Goal: Information Seeking & Learning: Learn about a topic

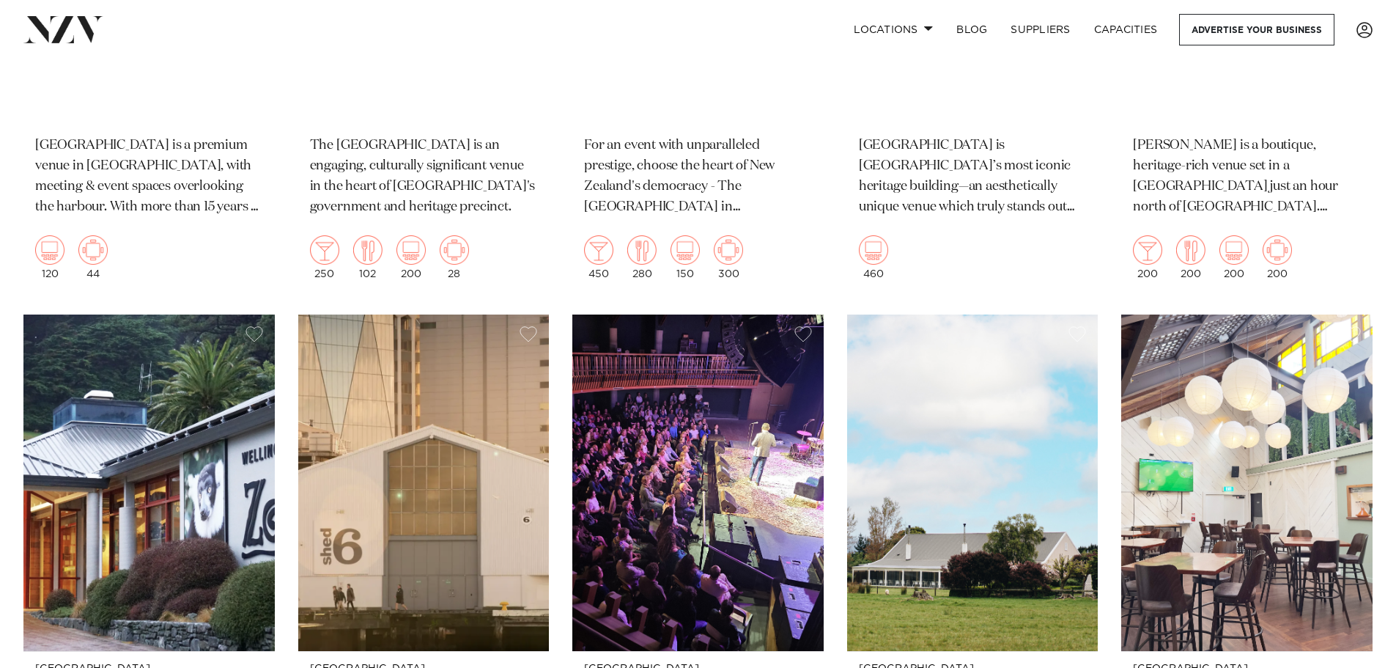
scroll to position [1826, 0]
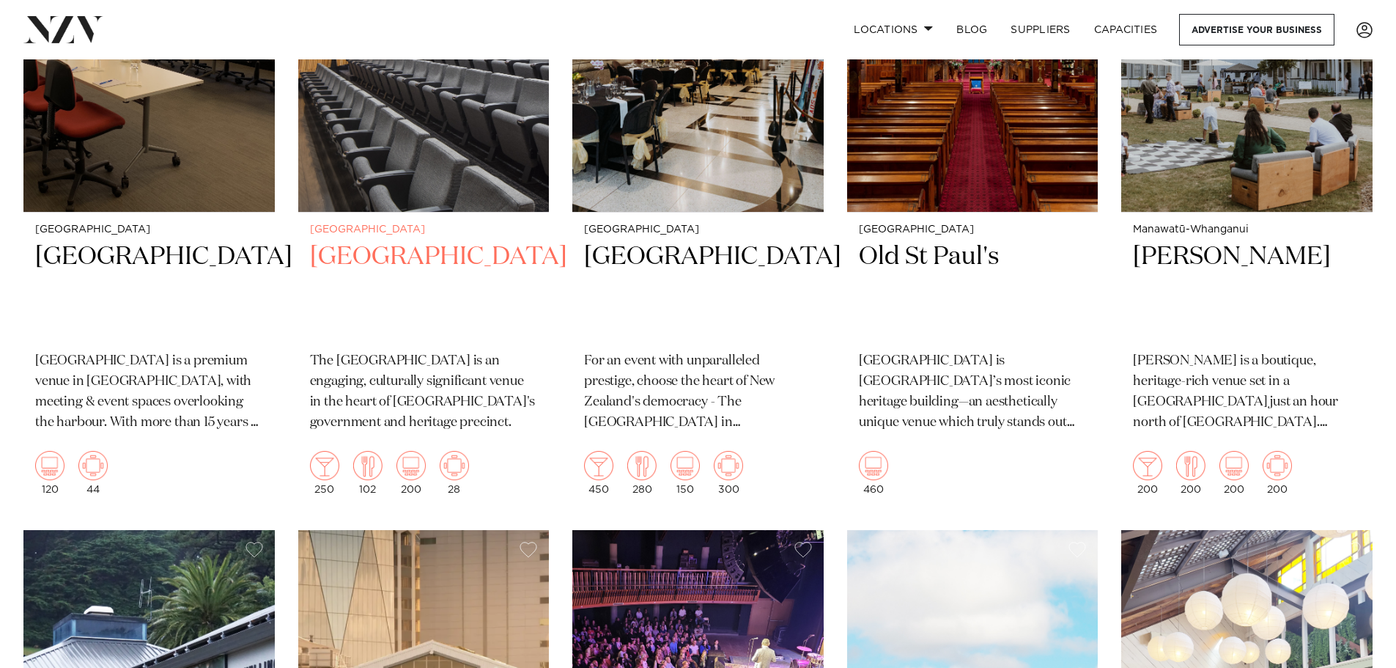
click at [439, 276] on h2 "[GEOGRAPHIC_DATA]" at bounding box center [424, 289] width 228 height 99
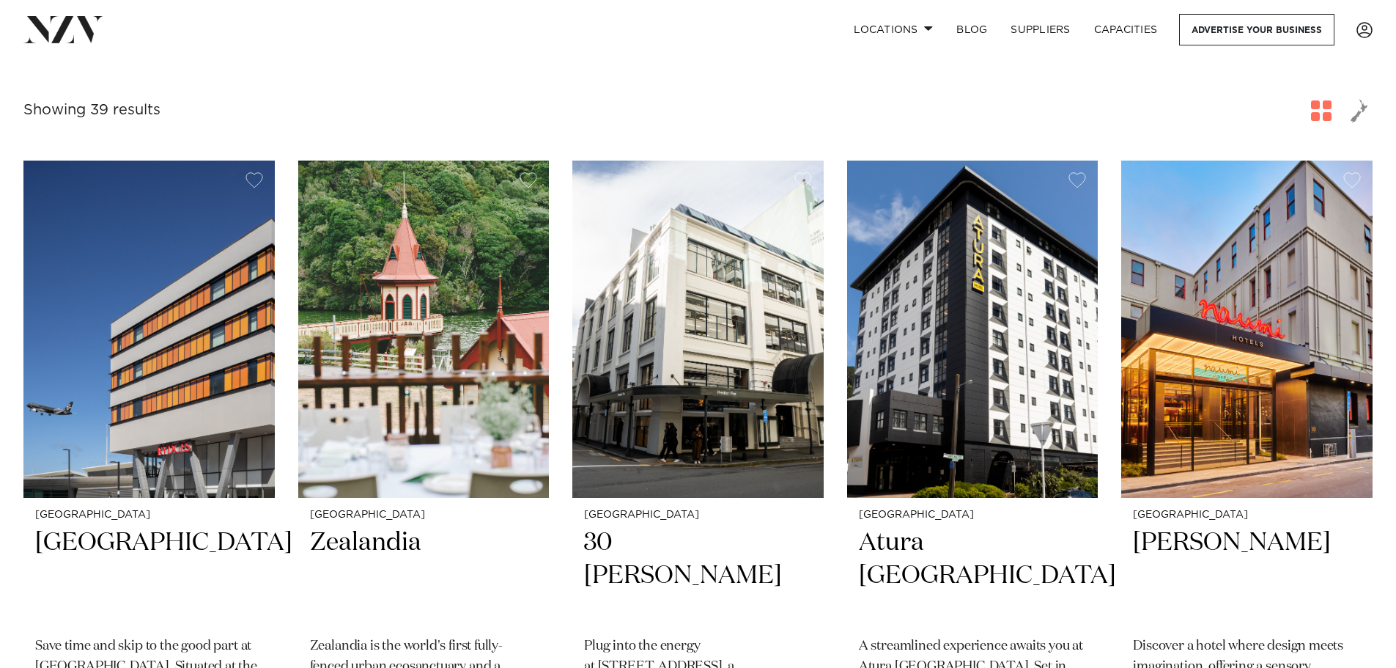
scroll to position [0, 0]
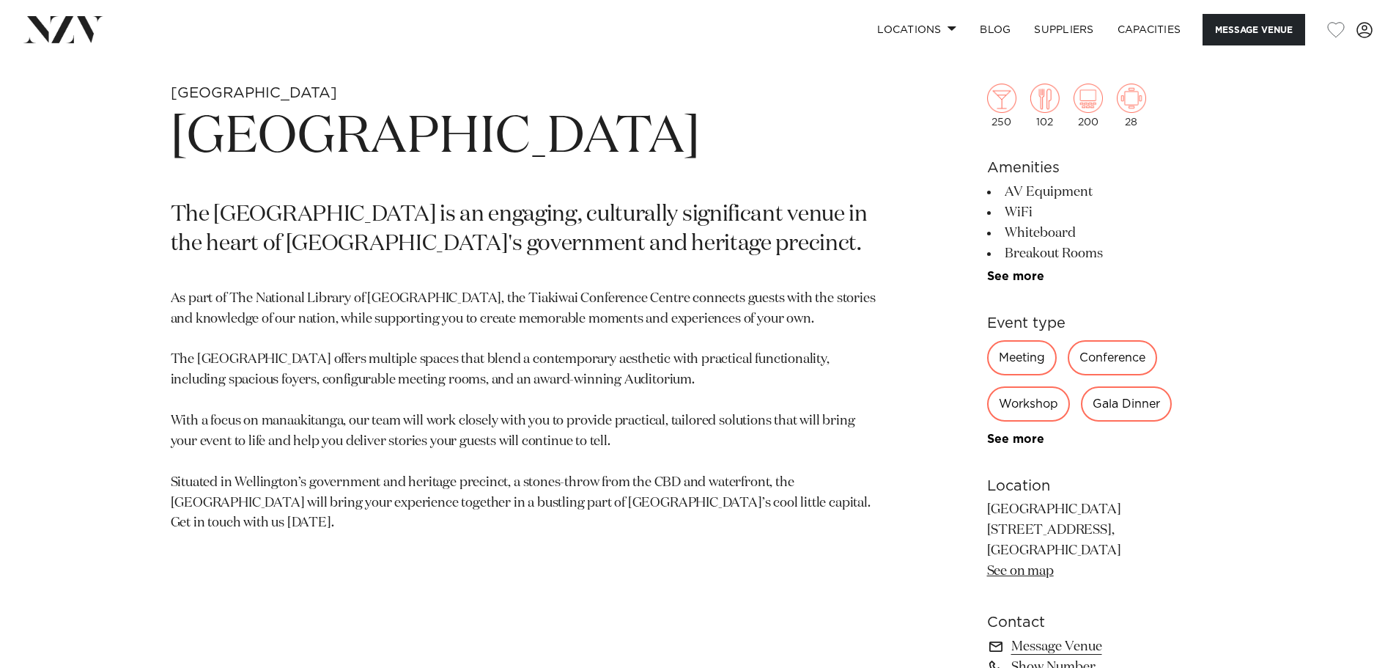
scroll to position [733, 0]
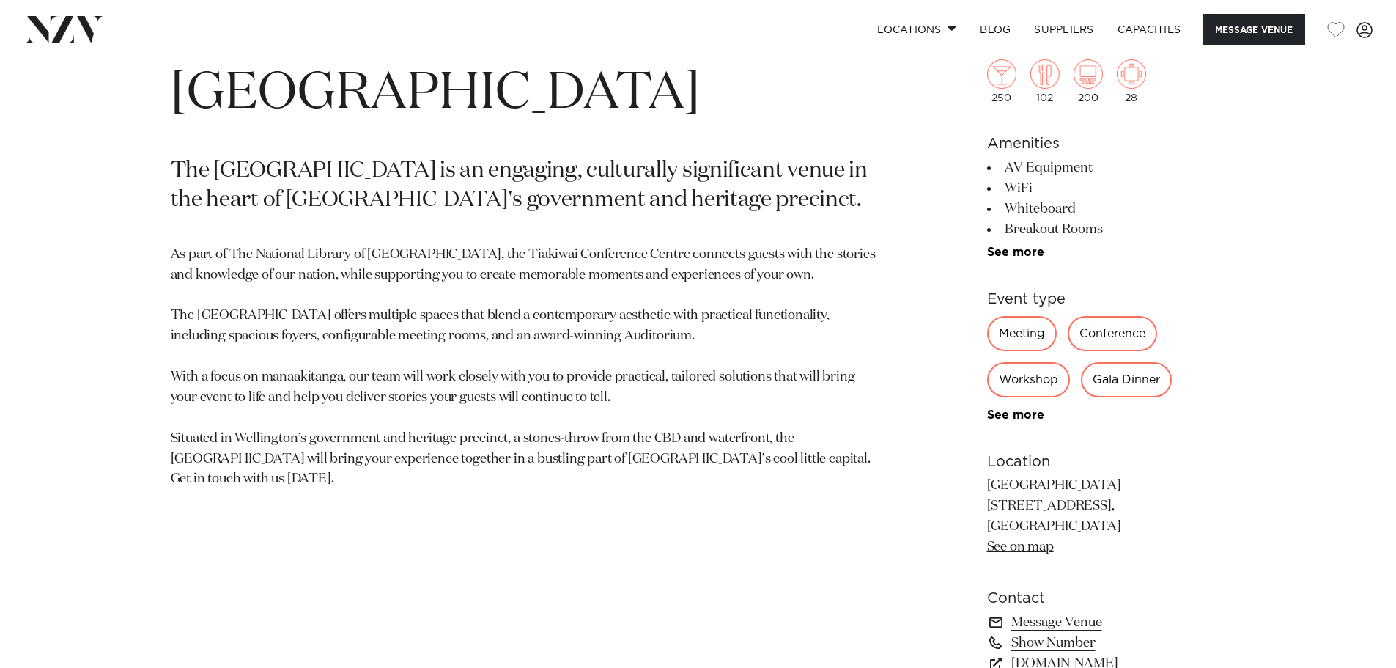
click at [243, 158] on p "The [GEOGRAPHIC_DATA] is an engaging, culturally significant venue in the heart…" at bounding box center [527, 186] width 712 height 59
copy p "Tiakiwai"
click at [1137, 29] on link "Capacities" at bounding box center [1149, 30] width 87 height 32
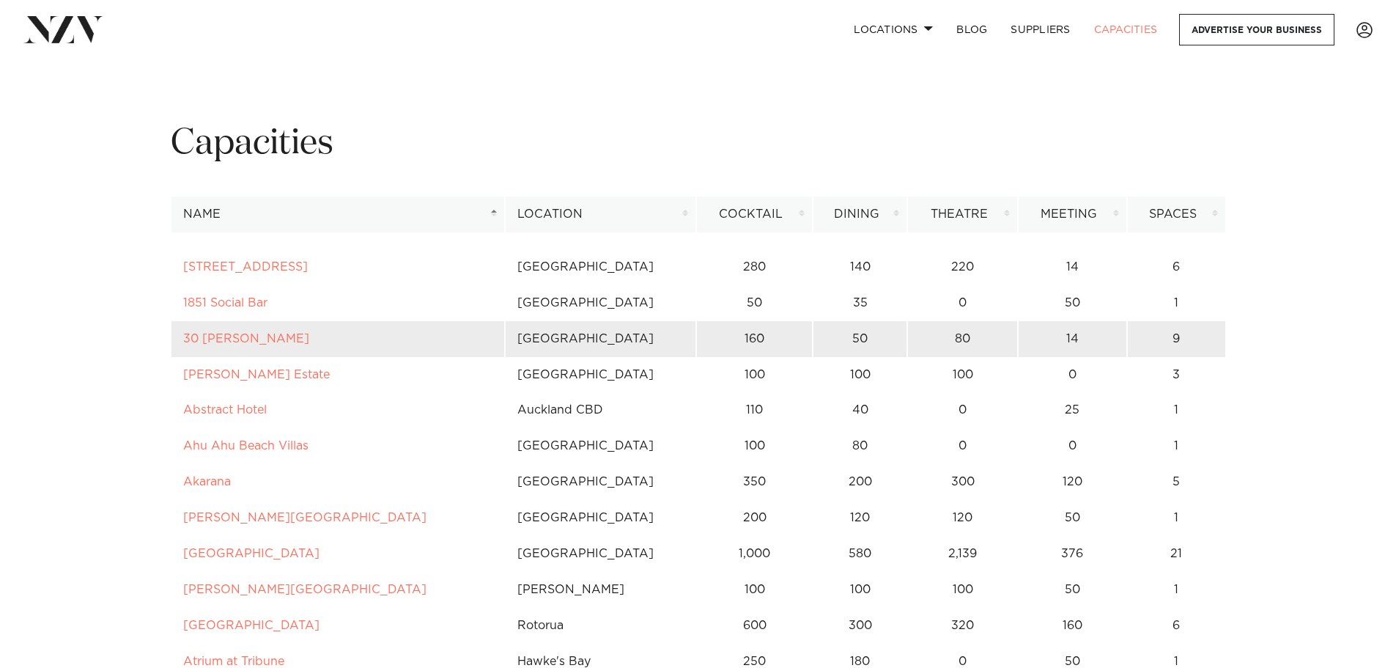
click at [554, 338] on td "[GEOGRAPHIC_DATA]" at bounding box center [600, 339] width 191 height 36
